Goal: Task Accomplishment & Management: Complete application form

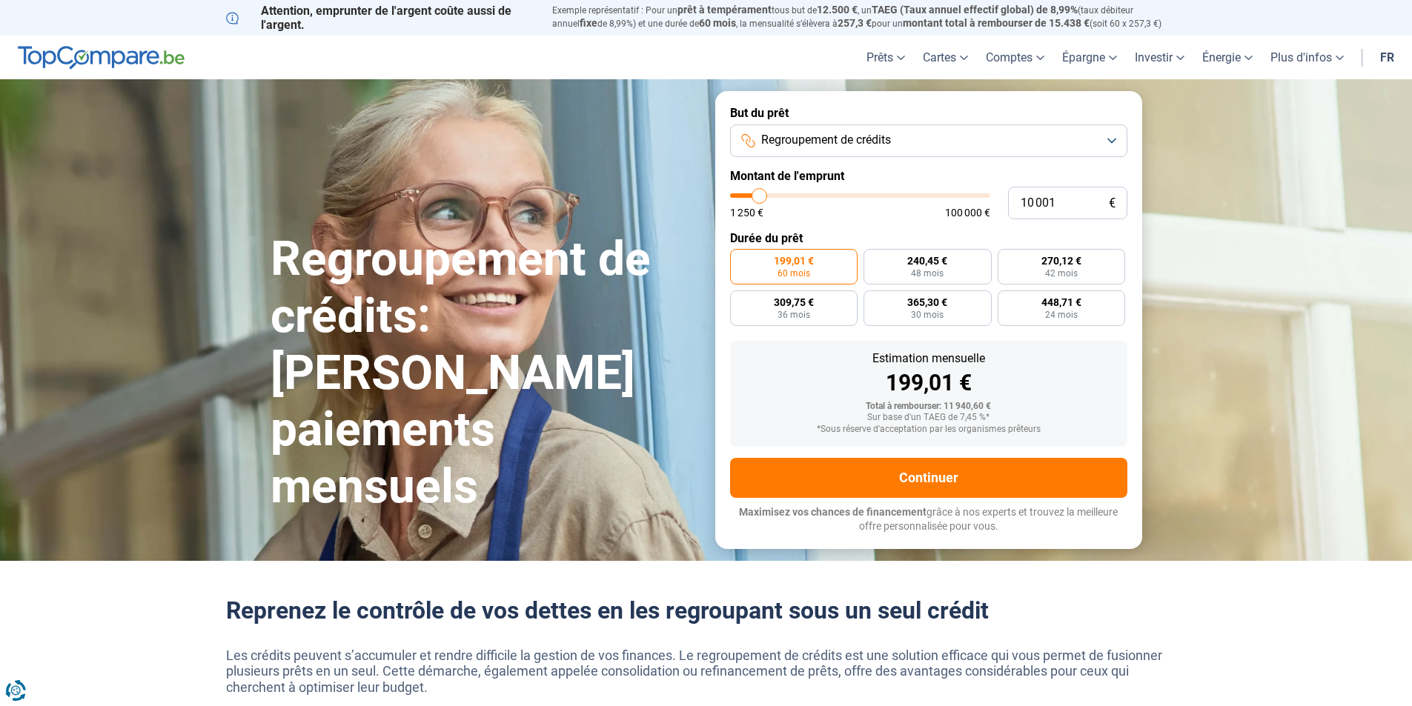
type input "13 000"
type input "13000"
type input "13 250"
type input "13250"
type input "14 000"
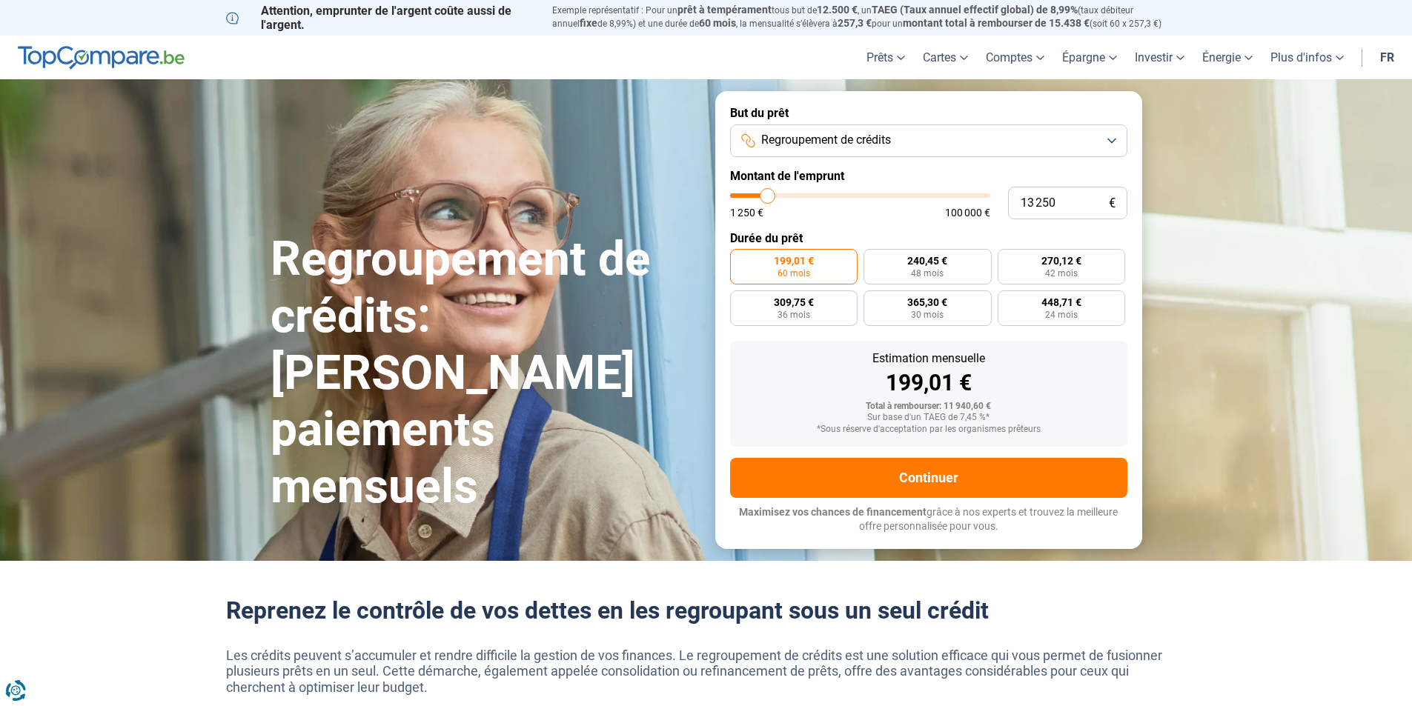
type input "14000"
type input "14 250"
type input "14250"
type input "14 750"
type input "14750"
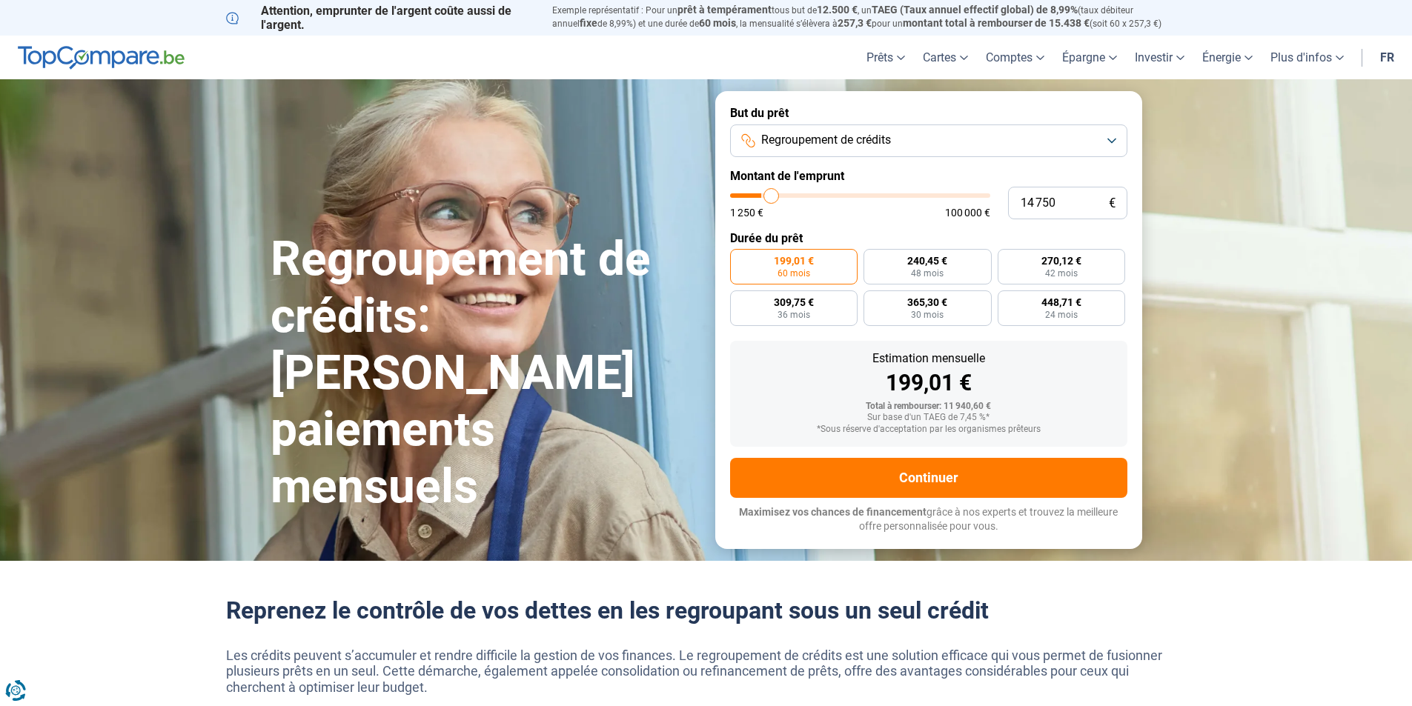
type input "15 000"
type input "15000"
type input "15 500"
type input "15500"
type input "15 750"
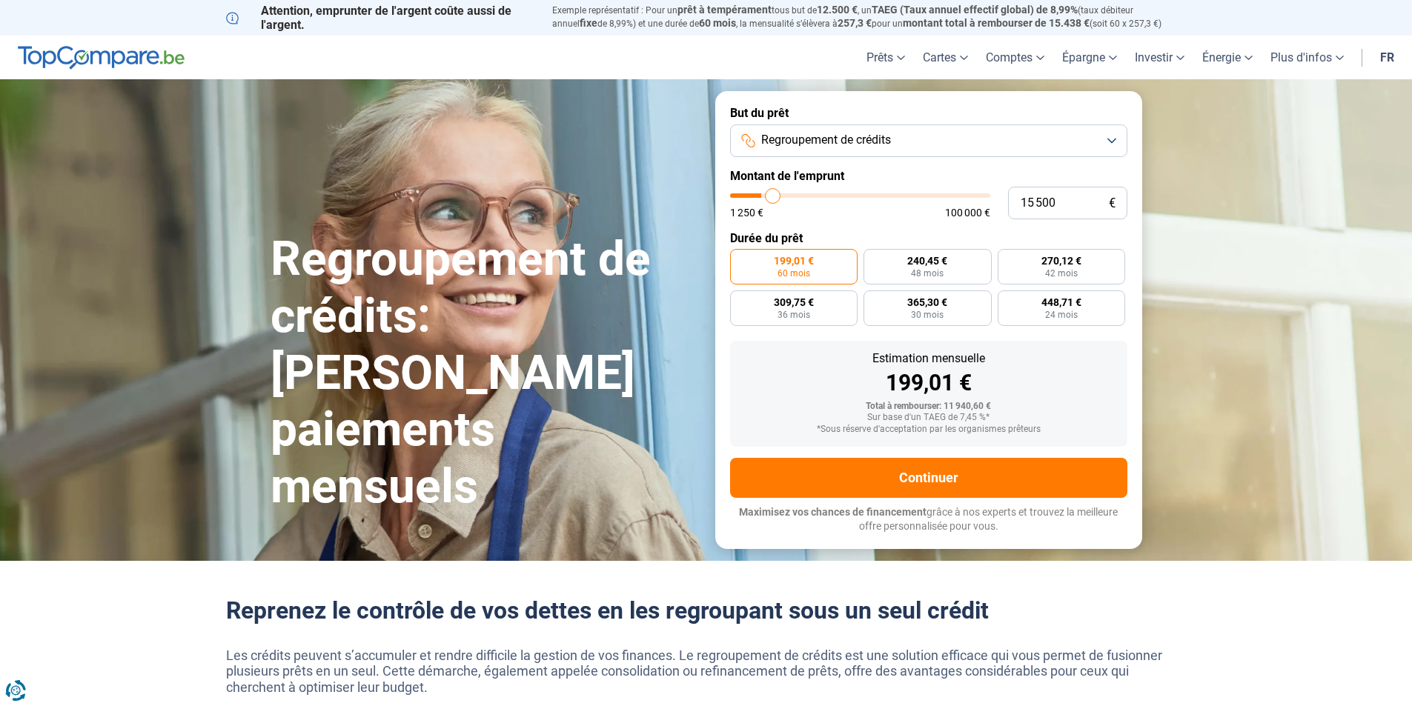
type input "15750"
type input "16 000"
type input "16000"
type input "16 250"
type input "16250"
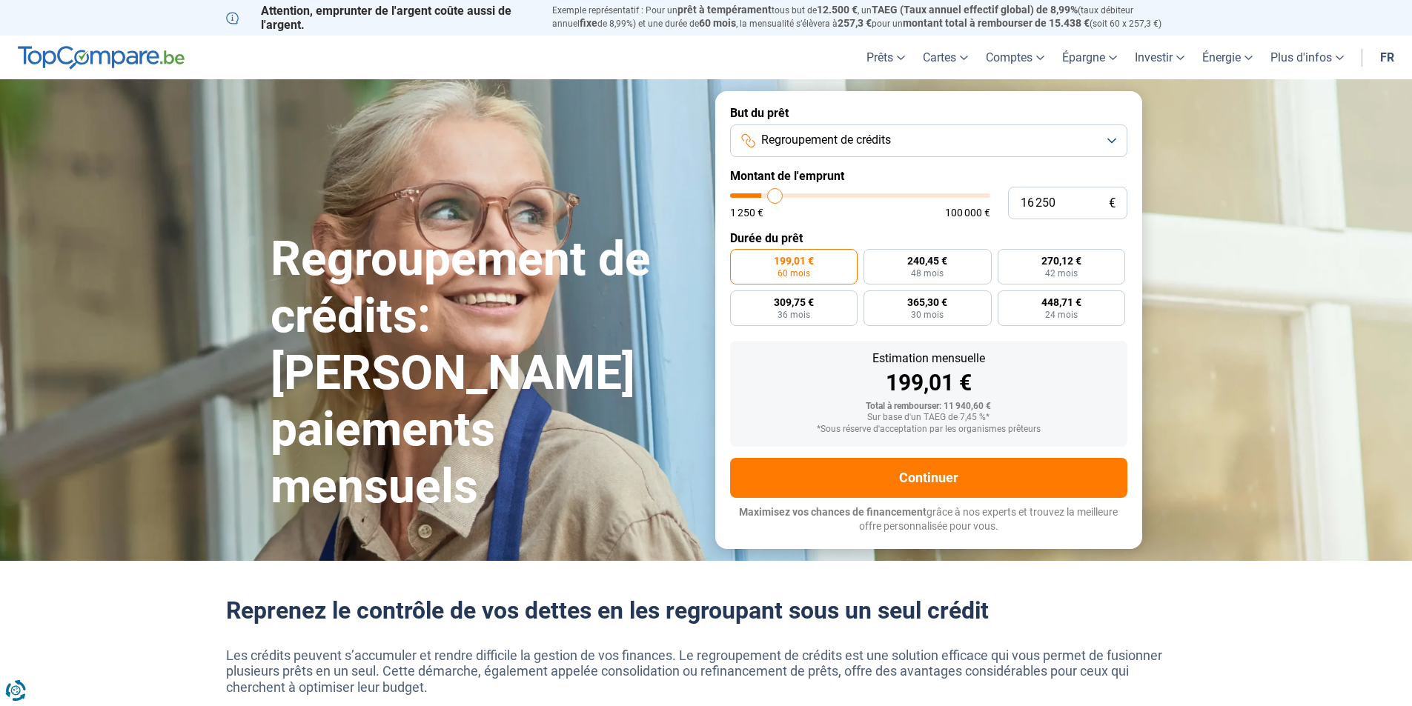
type input "17 000"
type input "17000"
type input "17 250"
type input "17250"
type input "17 500"
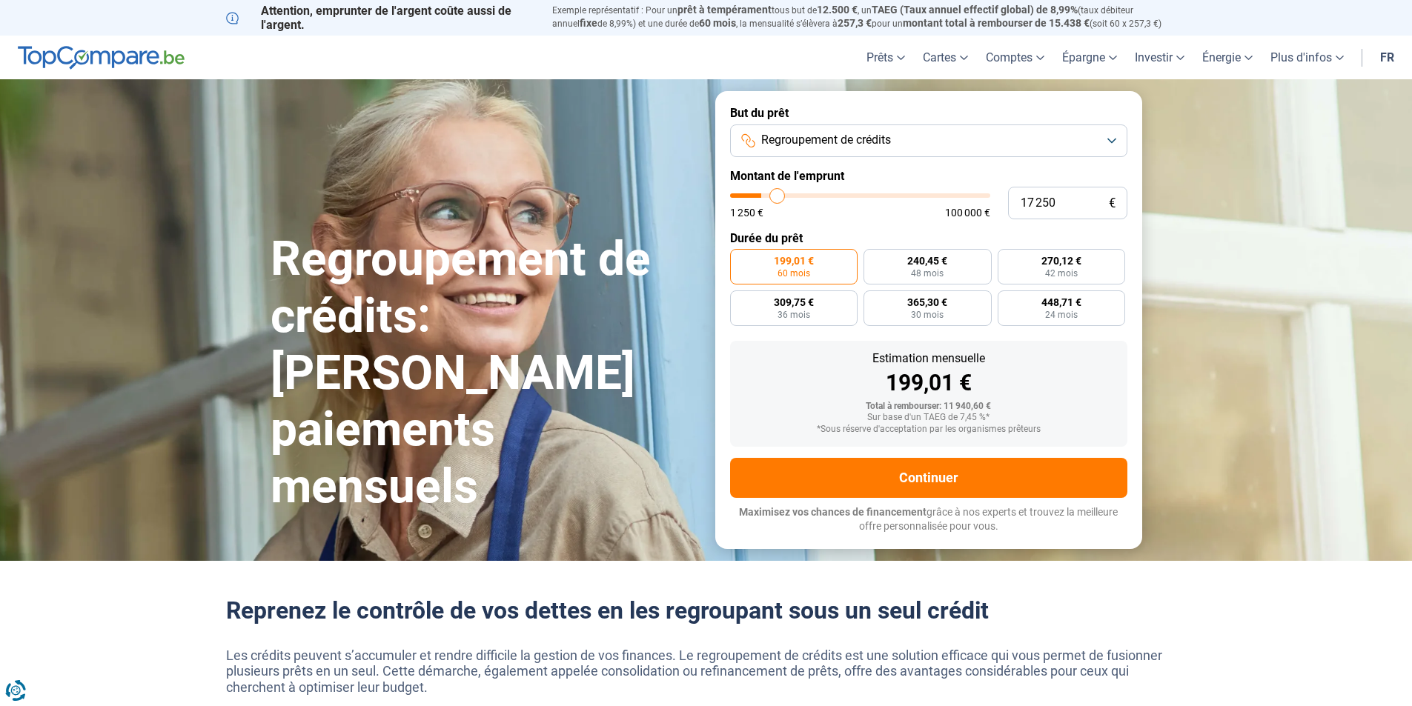
type input "17500"
type input "17 750"
type input "17750"
type input "18 000"
type input "18000"
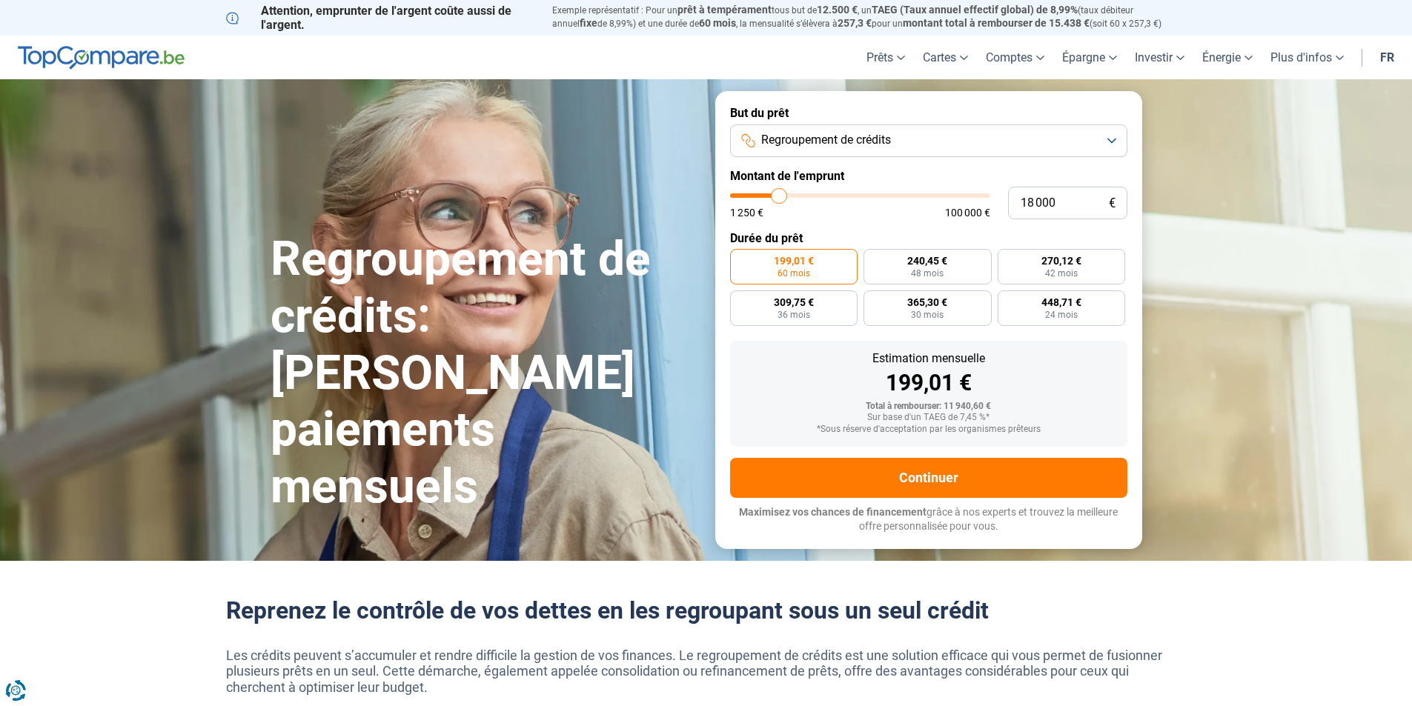
type input "18 500"
type input "18500"
type input "18 750"
type input "18750"
type input "19 000"
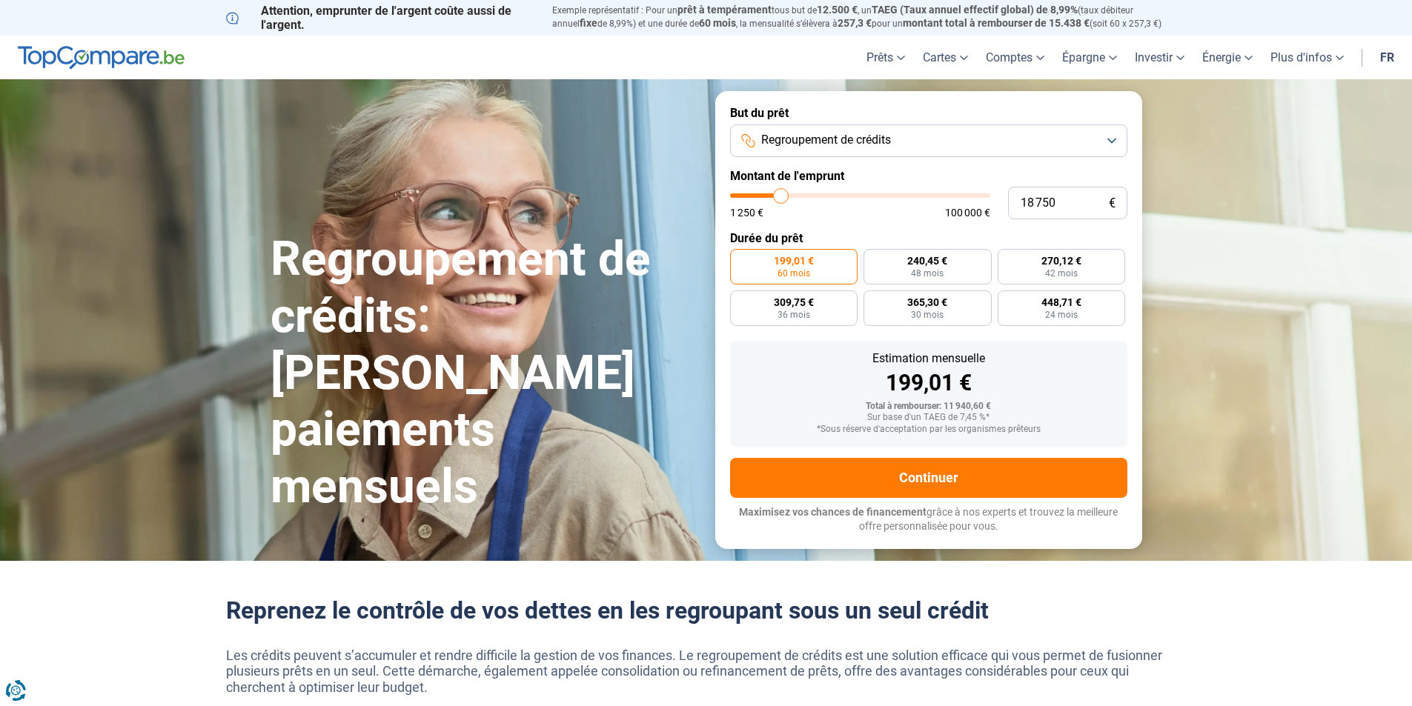
type input "19000"
type input "19 250"
type input "19250"
type input "19 750"
type input "19750"
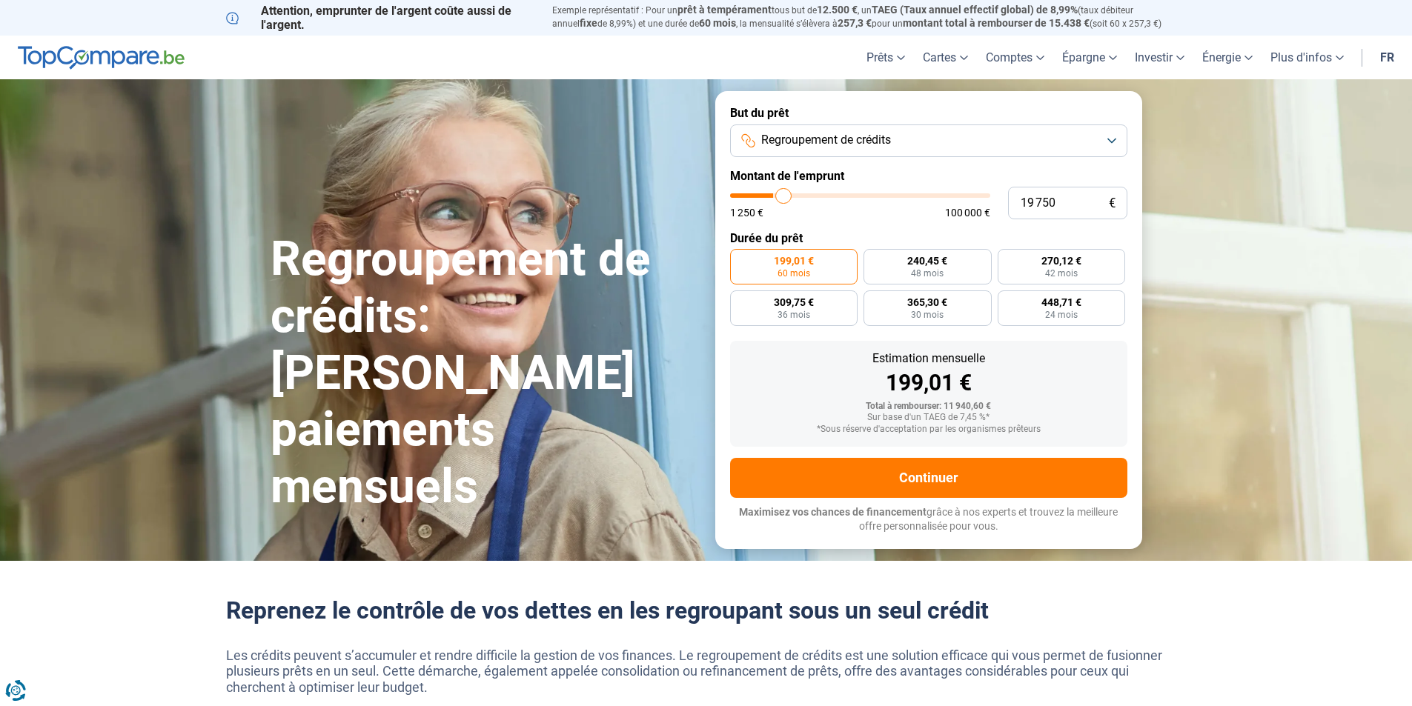
type input "20 000"
type input "20000"
type input "20 250"
type input "20250"
type input "20 500"
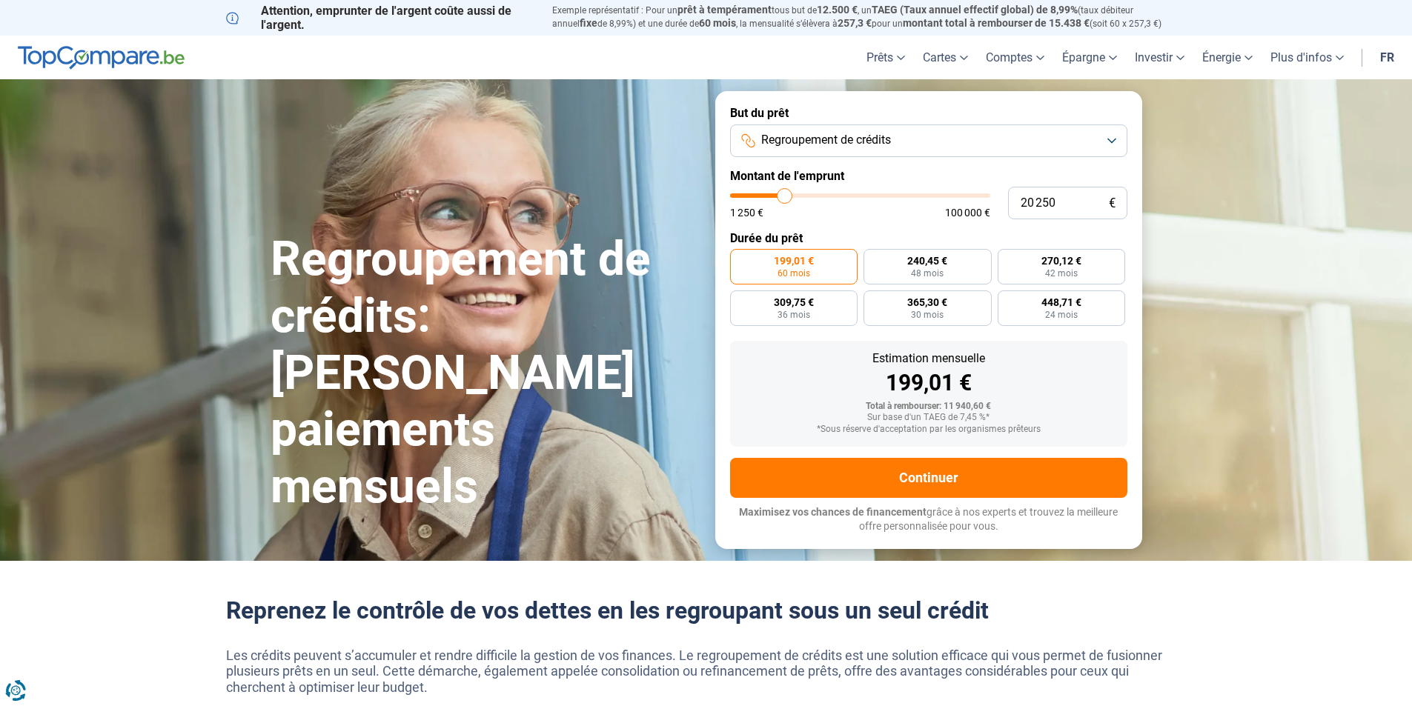
type input "20500"
type input "20 750"
type input "20750"
type input "21 500"
type input "21500"
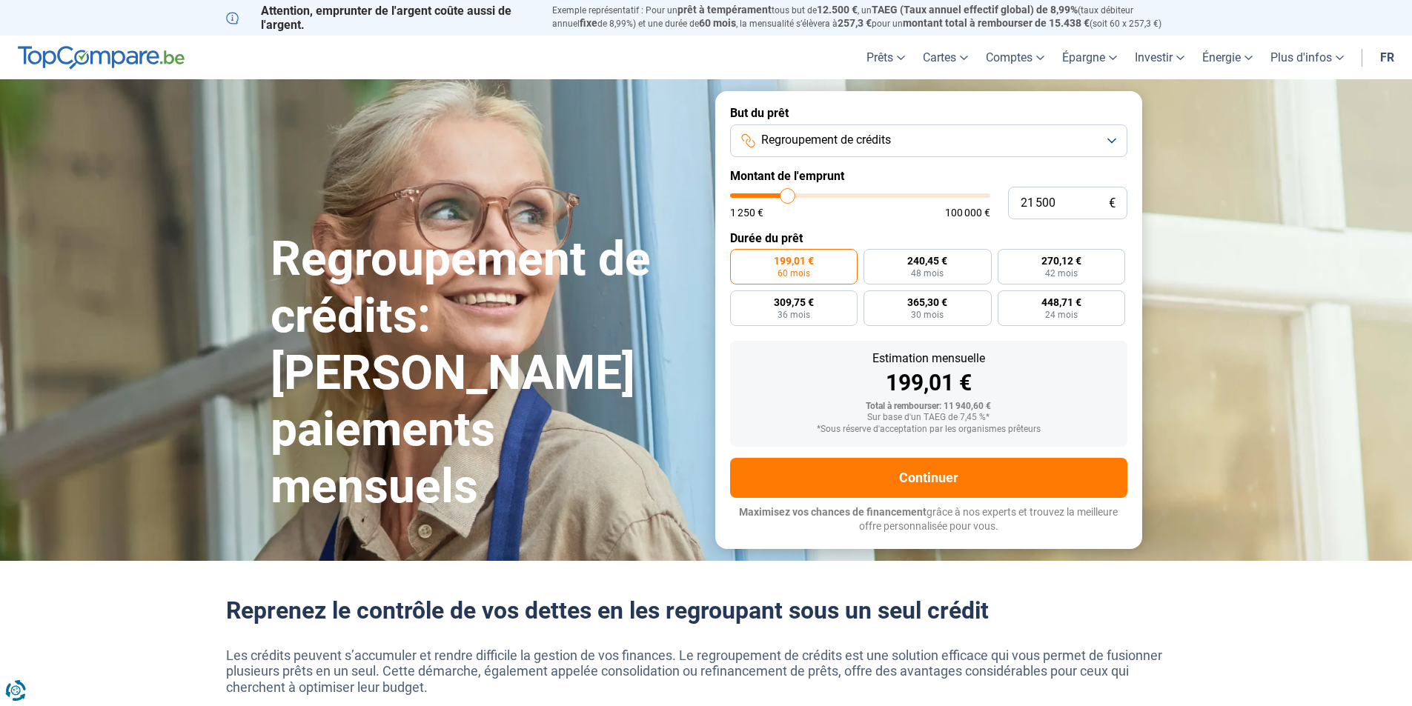
type input "22 000"
type input "22000"
type input "22 750"
type input "22750"
type input "23 500"
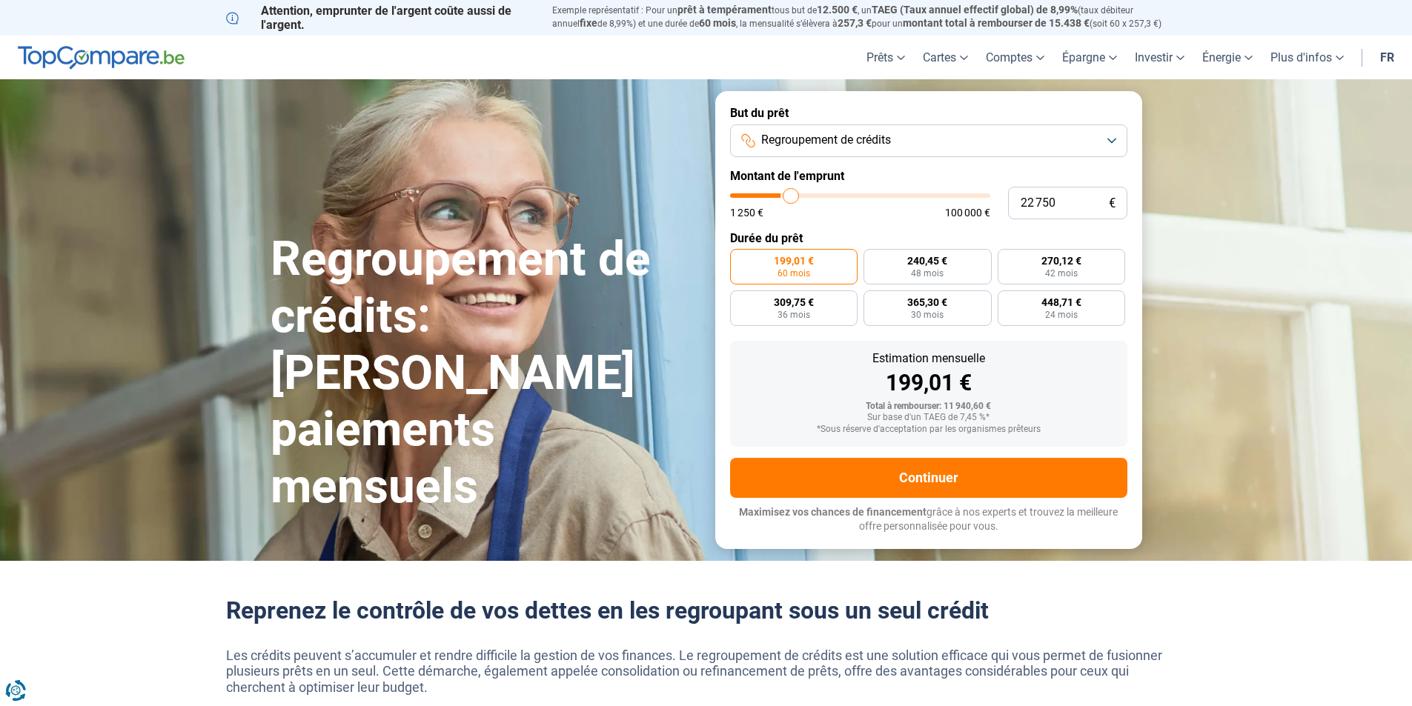
type input "23500"
type input "23 750"
type input "23750"
type input "24 250"
drag, startPoint x: 764, startPoint y: 198, endPoint x: 794, endPoint y: 197, distance: 30.4
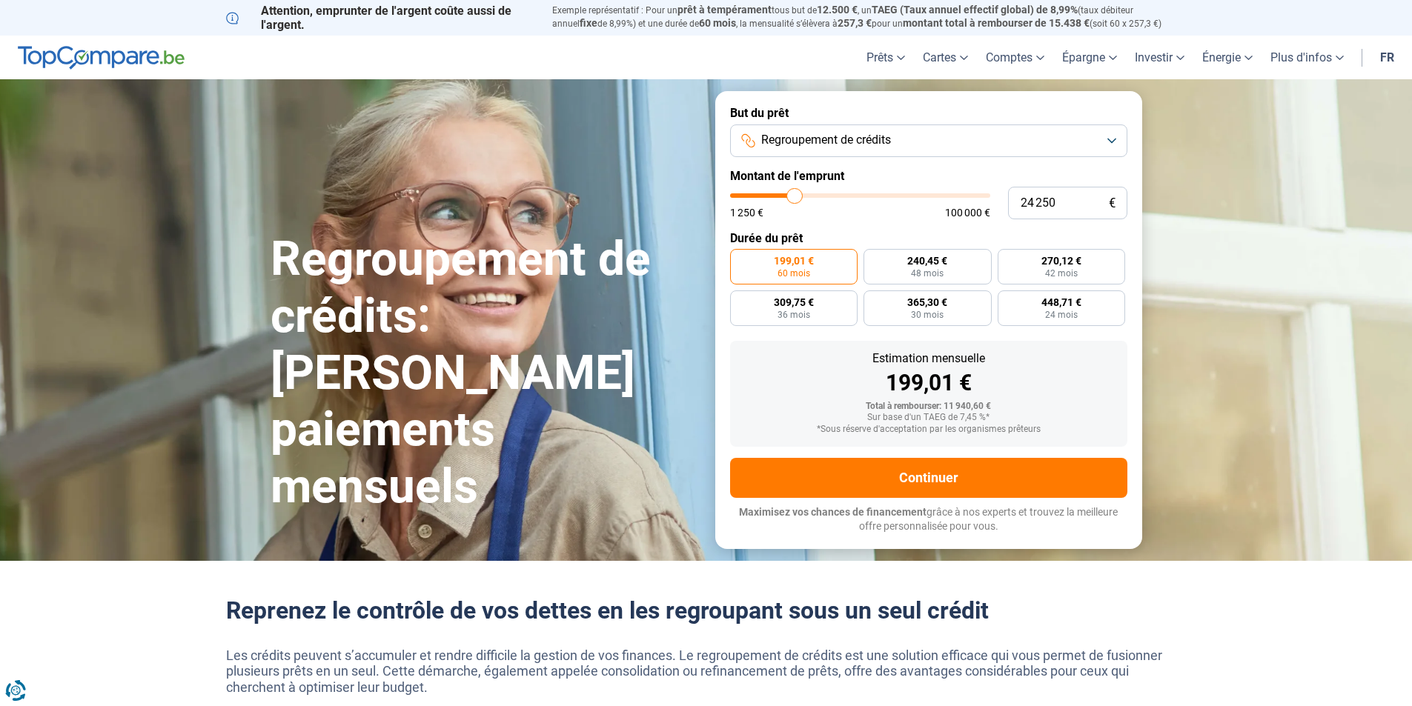
type input "24250"
click at [794, 197] on input "range" at bounding box center [860, 195] width 260 height 4
radio input "false"
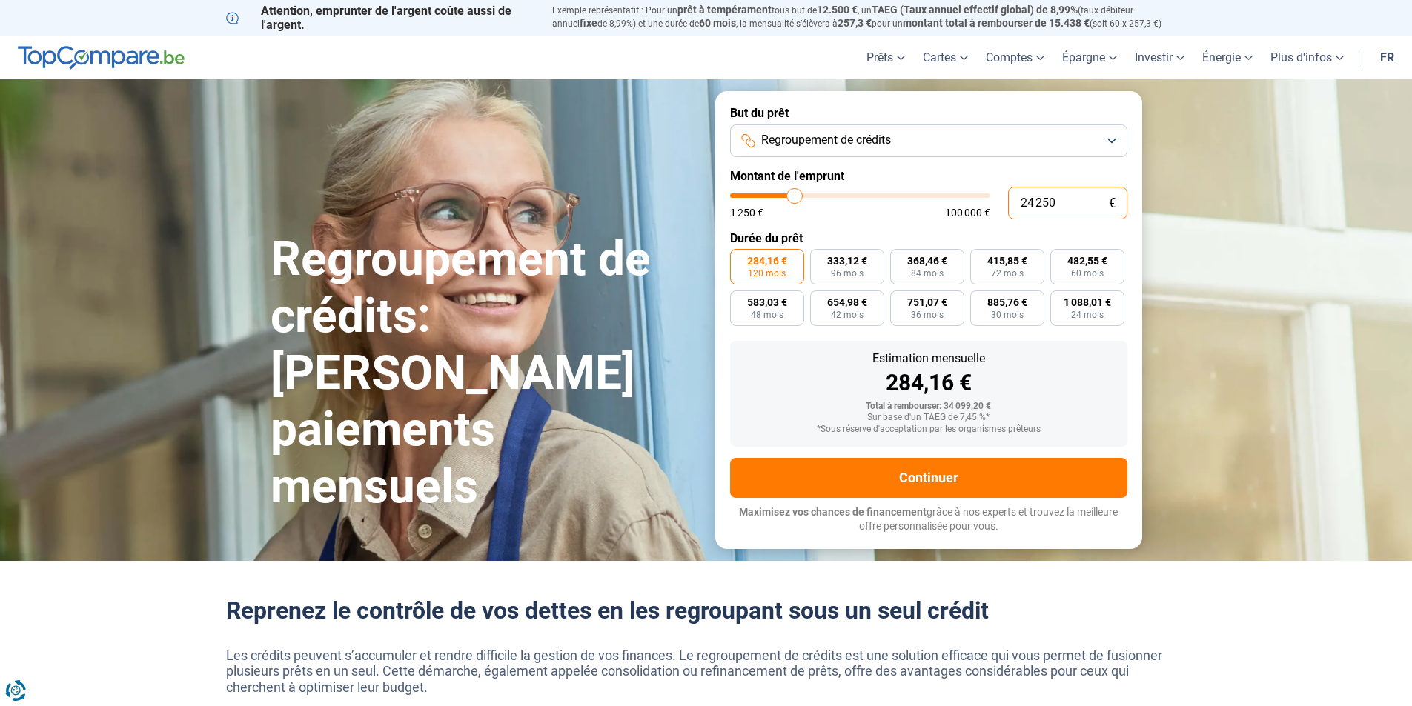
drag, startPoint x: 1061, startPoint y: 199, endPoint x: 977, endPoint y: 205, distance: 84.0
click at [986, 202] on div "24 250 € 1 250 € 100 000 €" at bounding box center [928, 203] width 397 height 33
type input "1"
type input "1250"
type input "12"
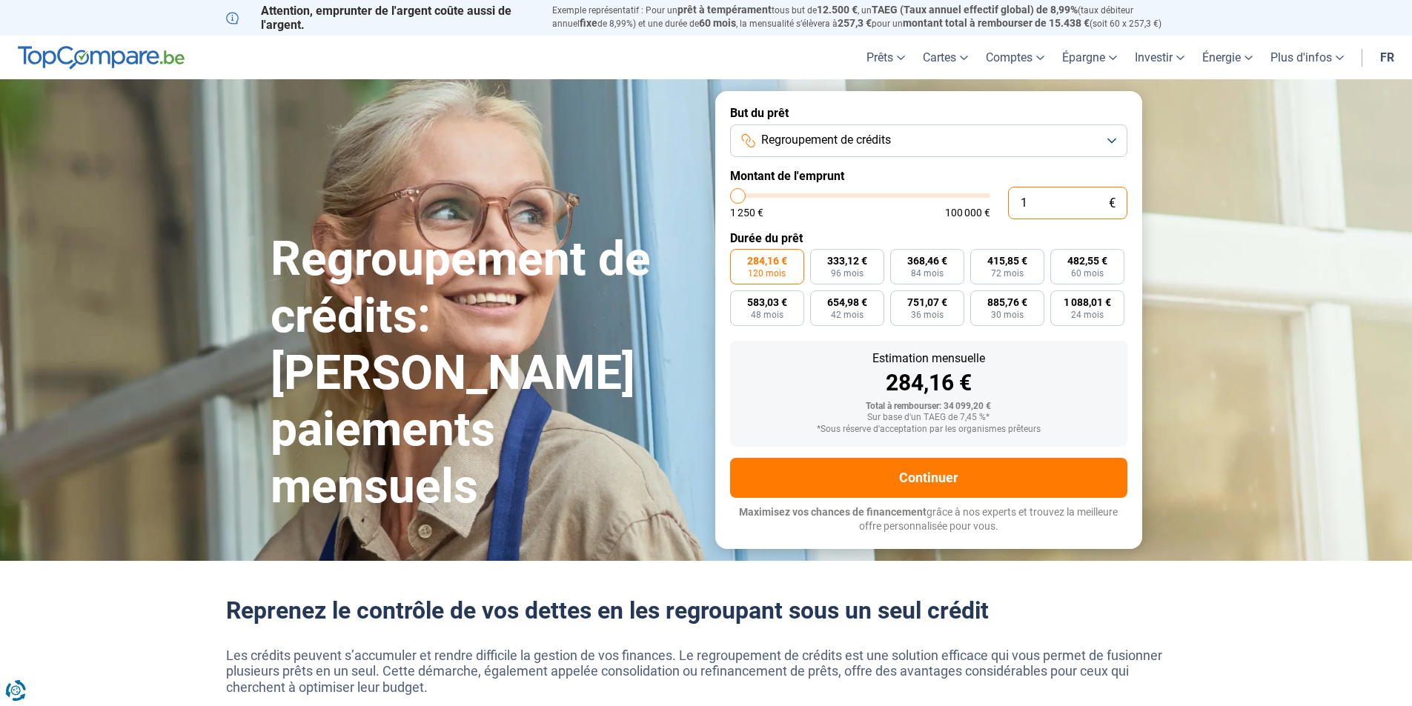
type input "1250"
type input "120"
type input "1250"
type input "1 200"
type input "1250"
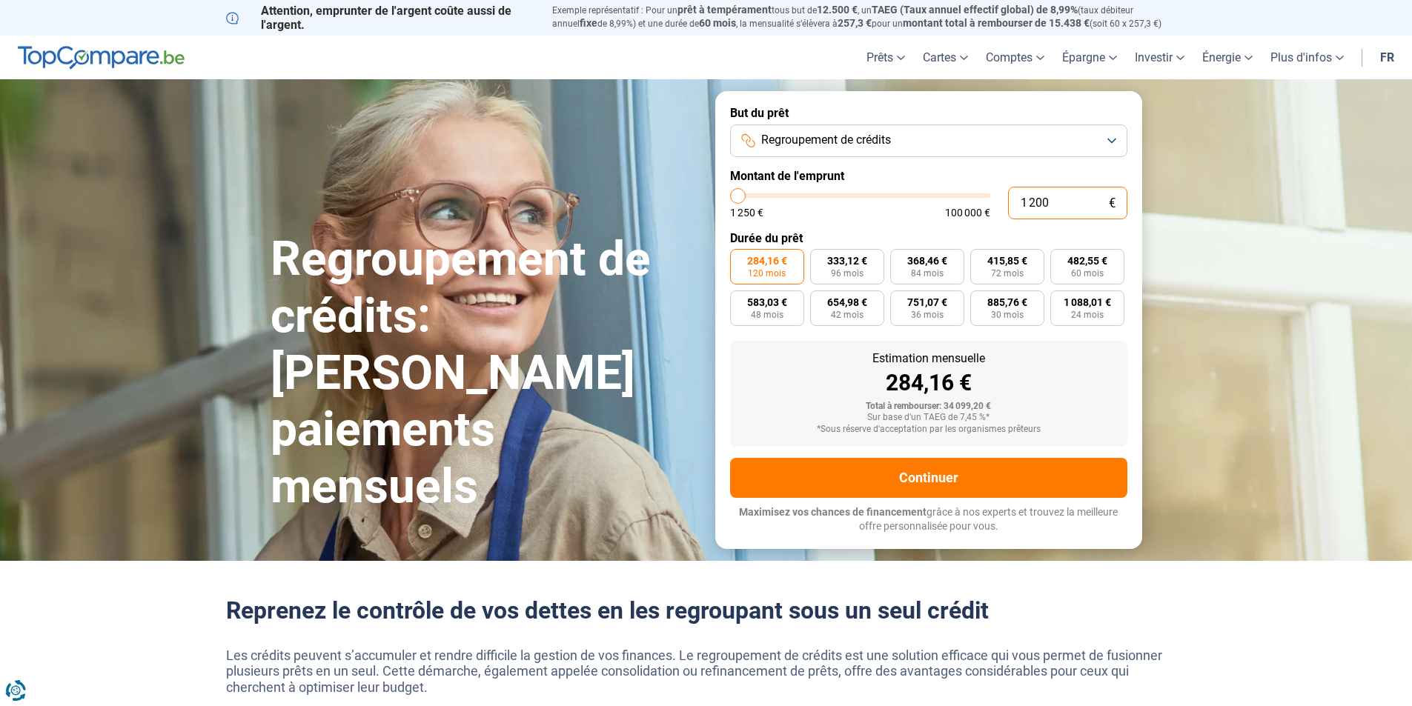
type input "12 000"
type input "12000"
radio input "true"
